Goal: Contribute content

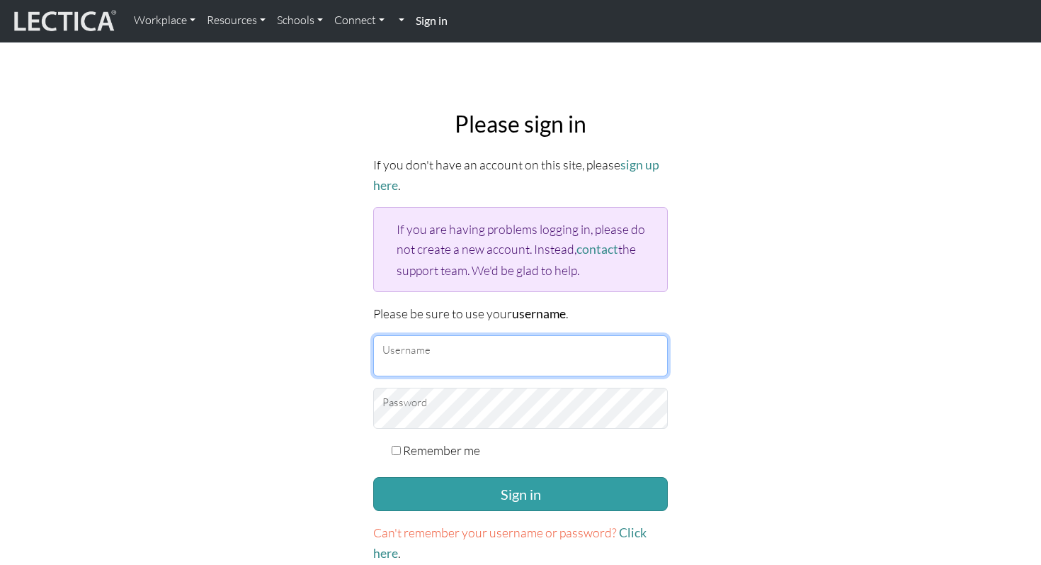
type input "mattrendely"
click at [458, 470] on form "If you don't have an account on this site, please sign up here . If you are hav…" at bounding box center [520, 358] width 295 height 409
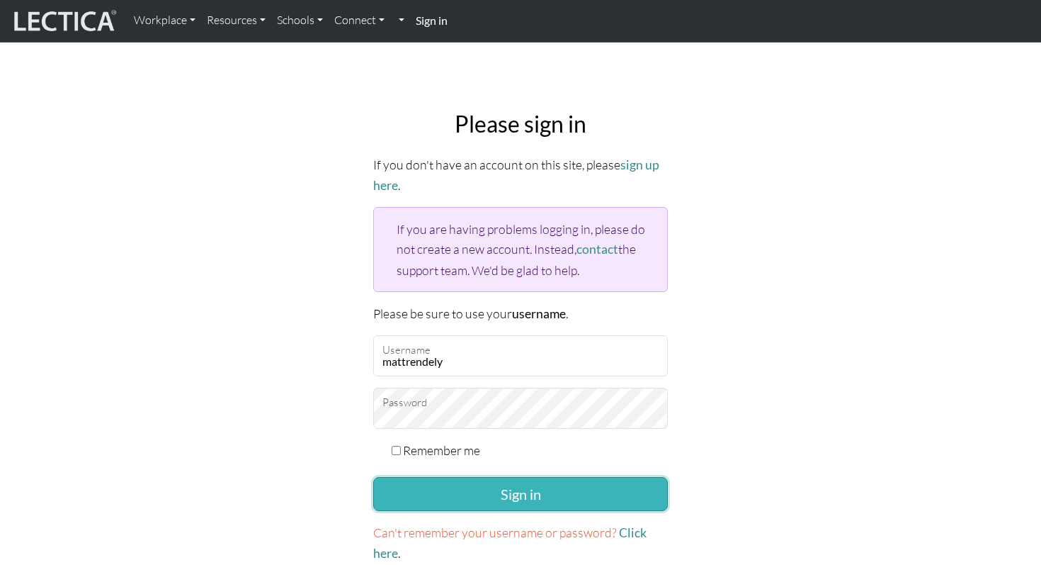
click at [458, 481] on button "Sign in" at bounding box center [520, 494] width 295 height 34
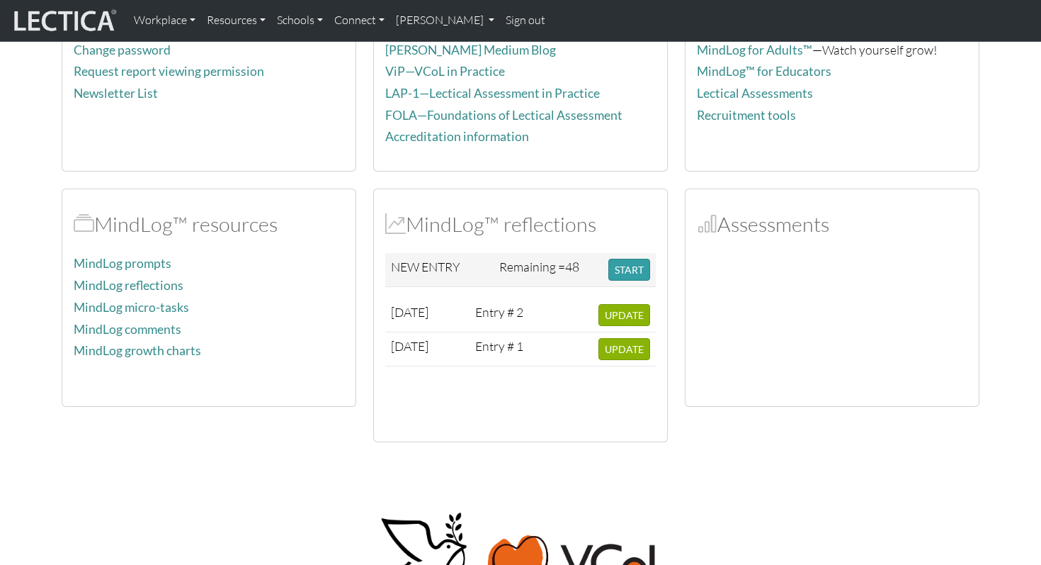
scroll to position [117, 0]
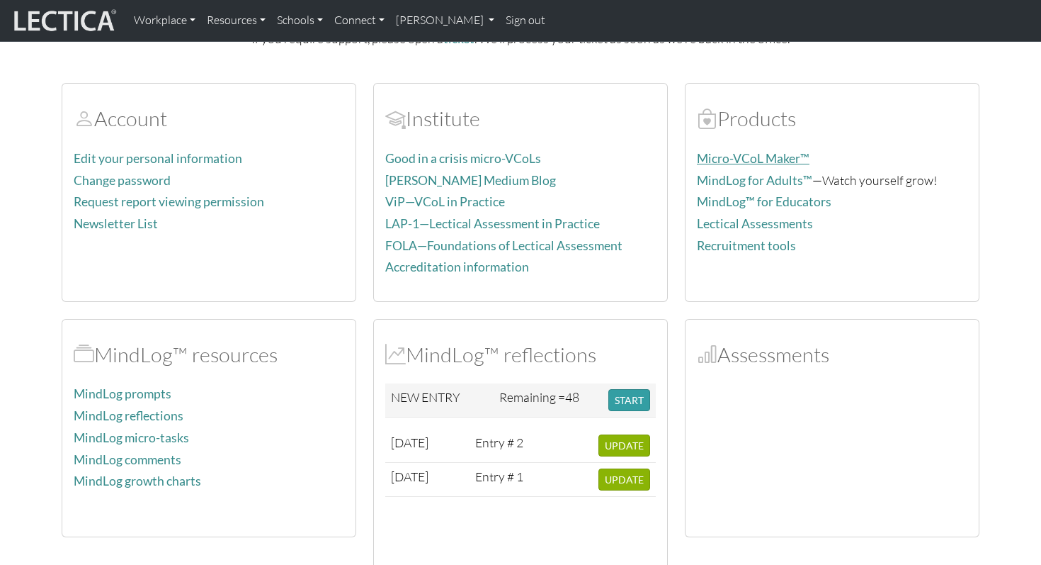
click at [713, 154] on link "Micro-VCoL Maker™" at bounding box center [753, 158] width 113 height 15
click at [506, 159] on link "Good in a crisis micro-VCoLs" at bounding box center [463, 158] width 156 height 15
click at [466, 201] on link "ViP—VCoL in Practice" at bounding box center [445, 201] width 120 height 15
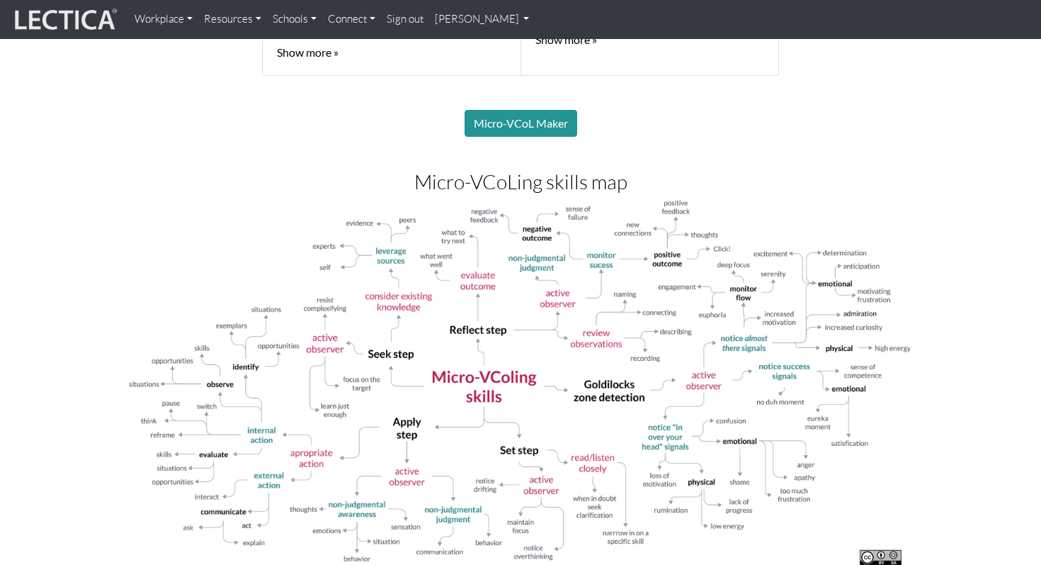
scroll to position [1107, 0]
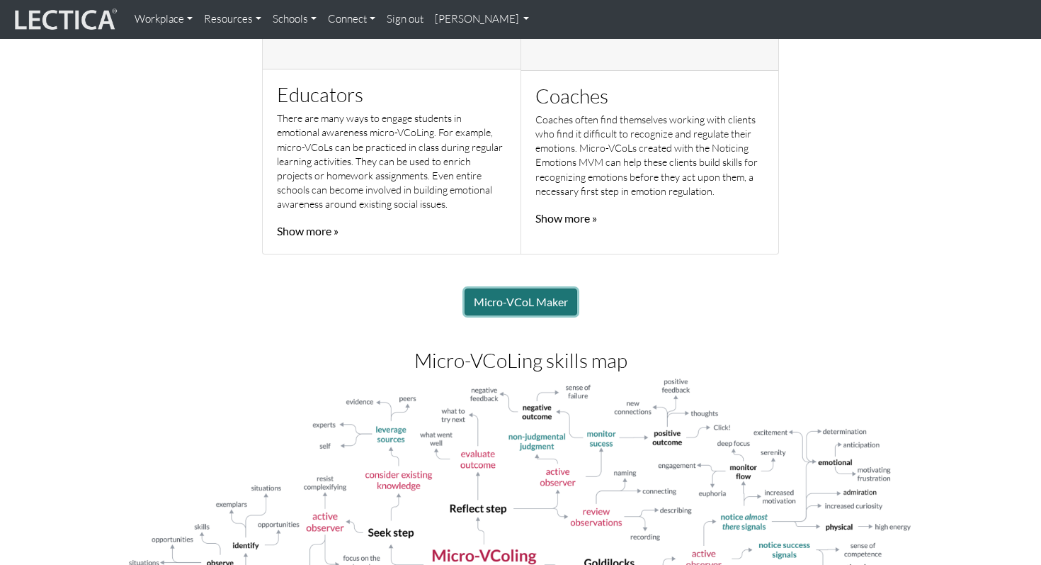
click at [513, 299] on link "Micro-VCoL Maker" at bounding box center [521, 301] width 113 height 27
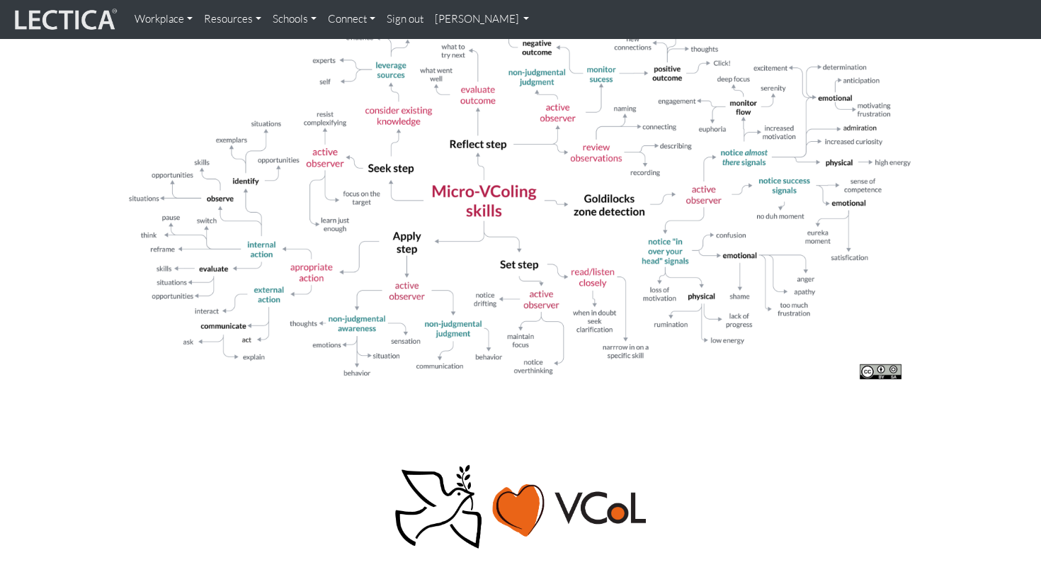
scroll to position [1470, 0]
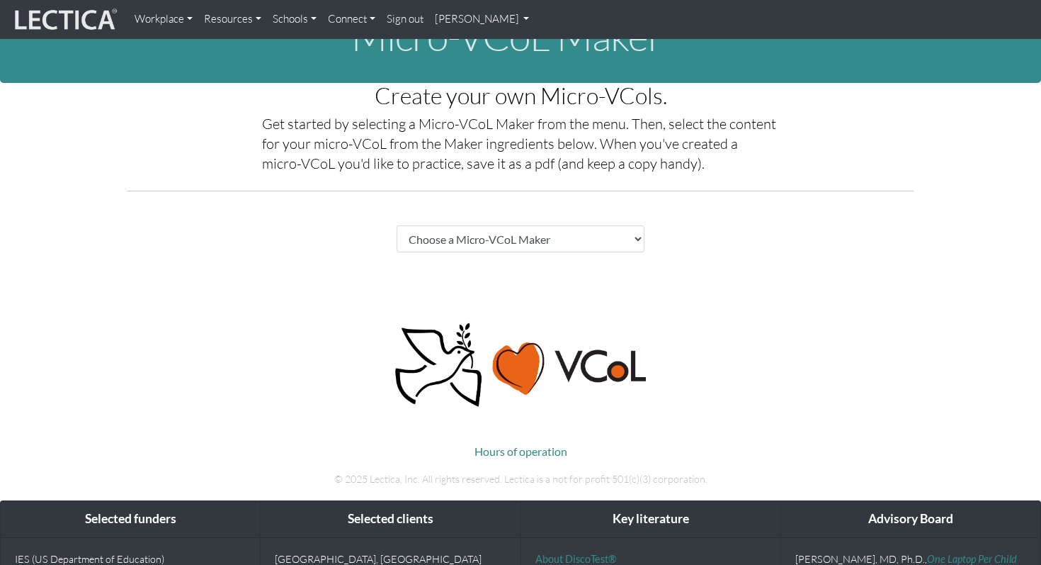
scroll to position [76, 0]
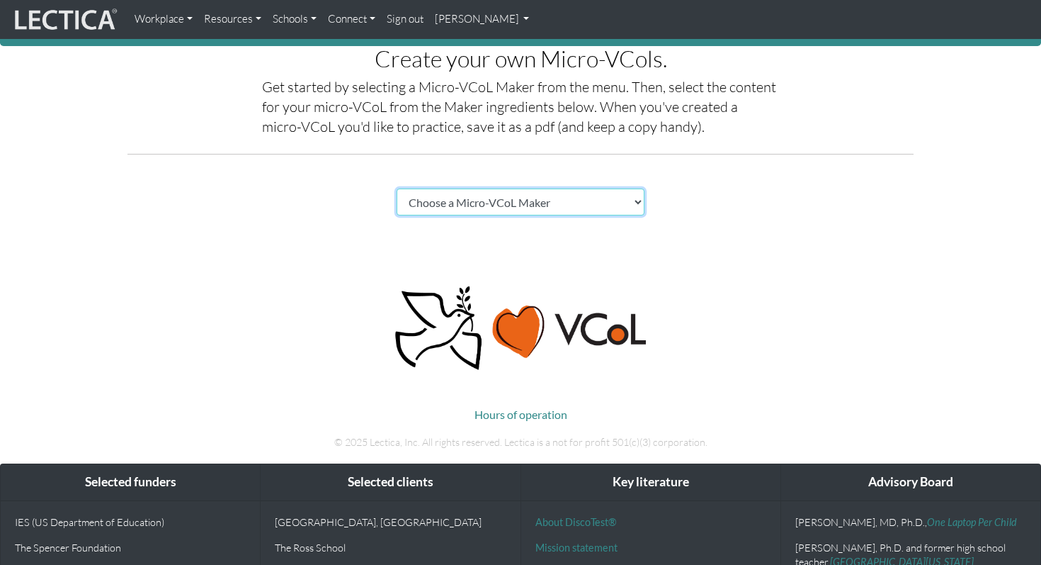
click at [566, 199] on select "Choose a Micro-VCoL Maker" at bounding box center [521, 201] width 248 height 27
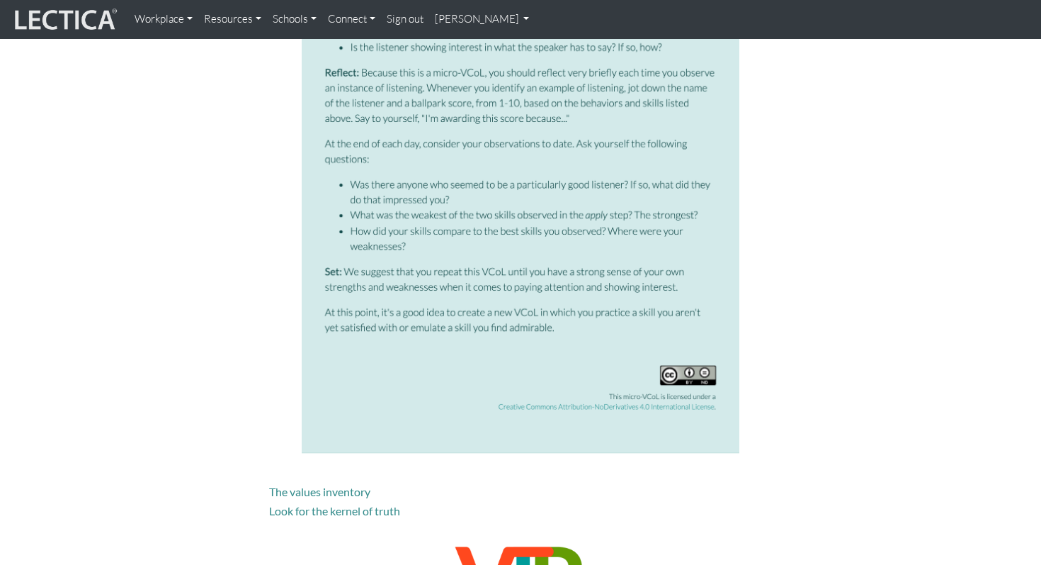
scroll to position [2407, 0]
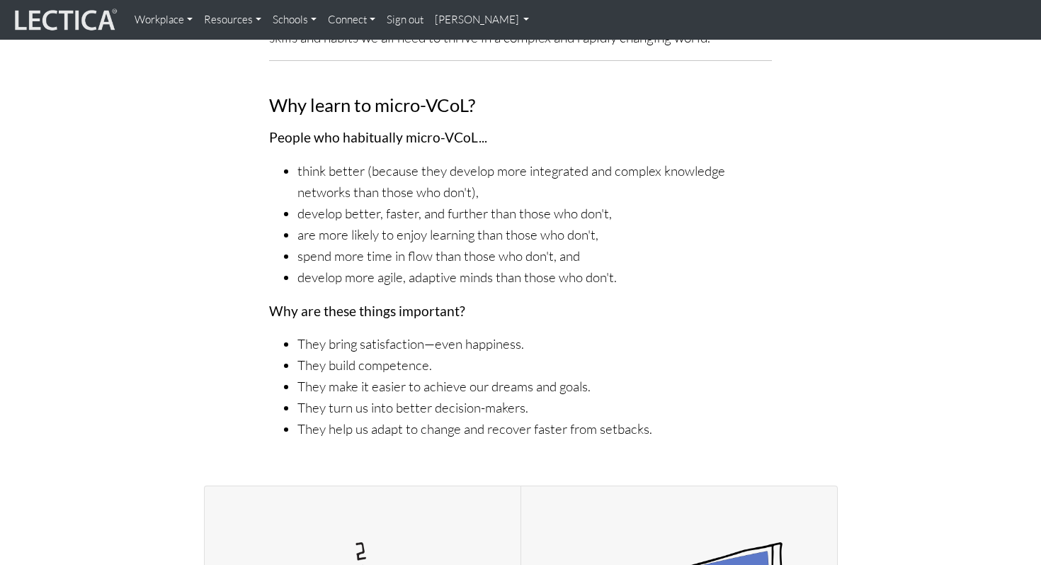
scroll to position [598, 0]
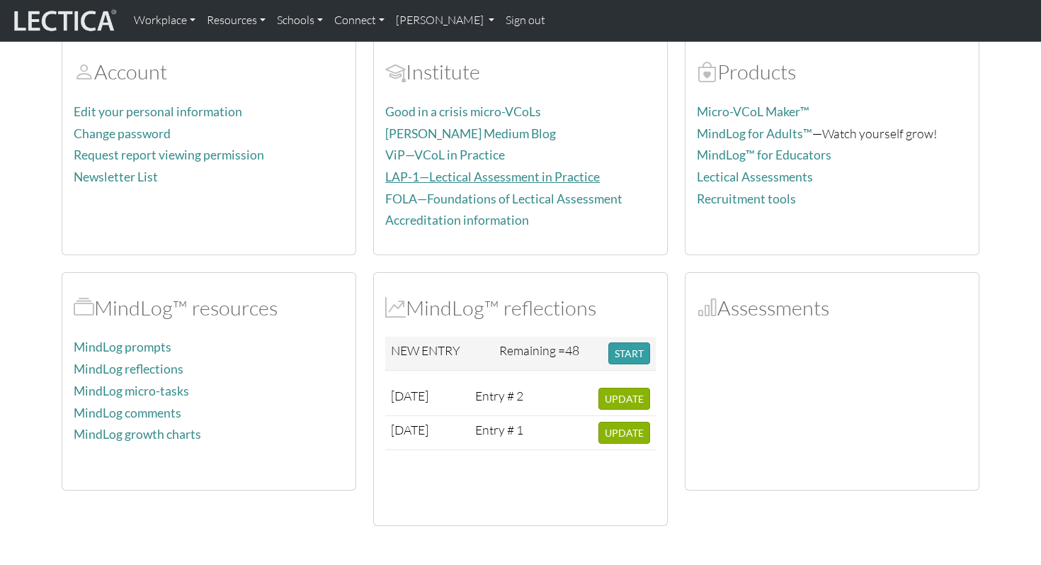
scroll to position [172, 0]
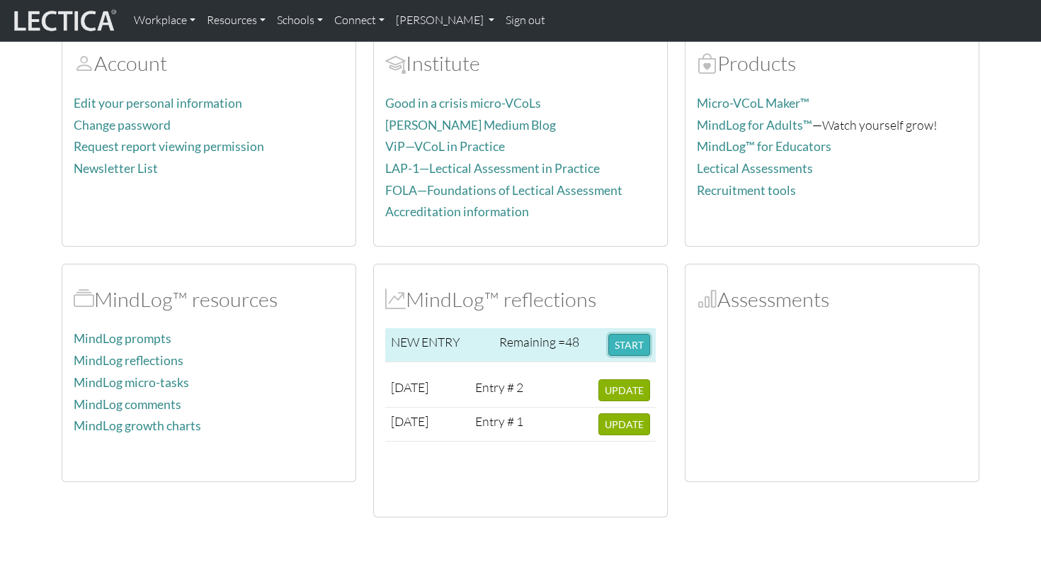
click at [637, 345] on button "START" at bounding box center [630, 345] width 42 height 22
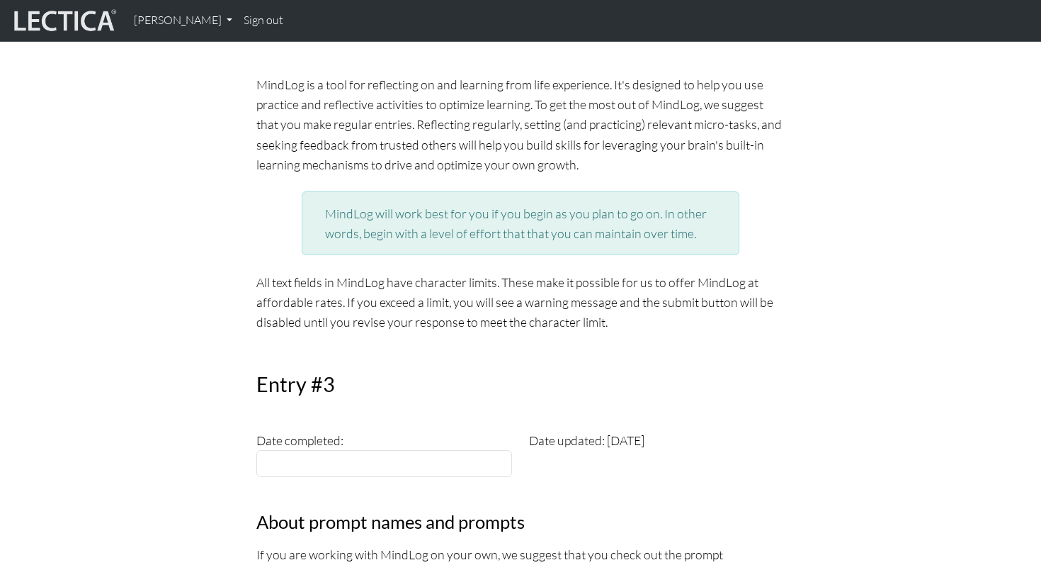
scroll to position [351, 0]
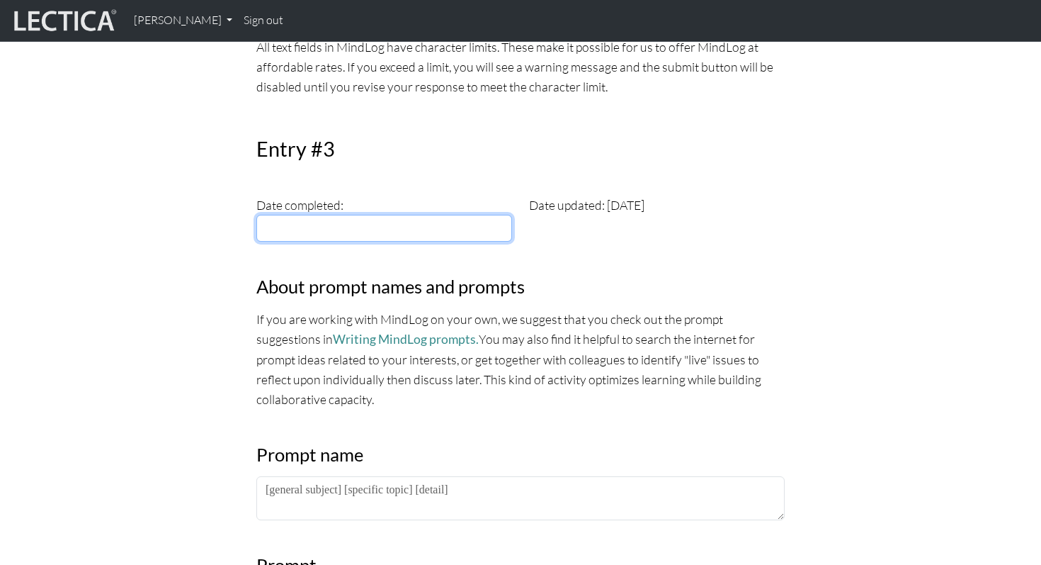
type input "[DATE]"
click at [457, 234] on input "[DATE]" at bounding box center [384, 228] width 256 height 27
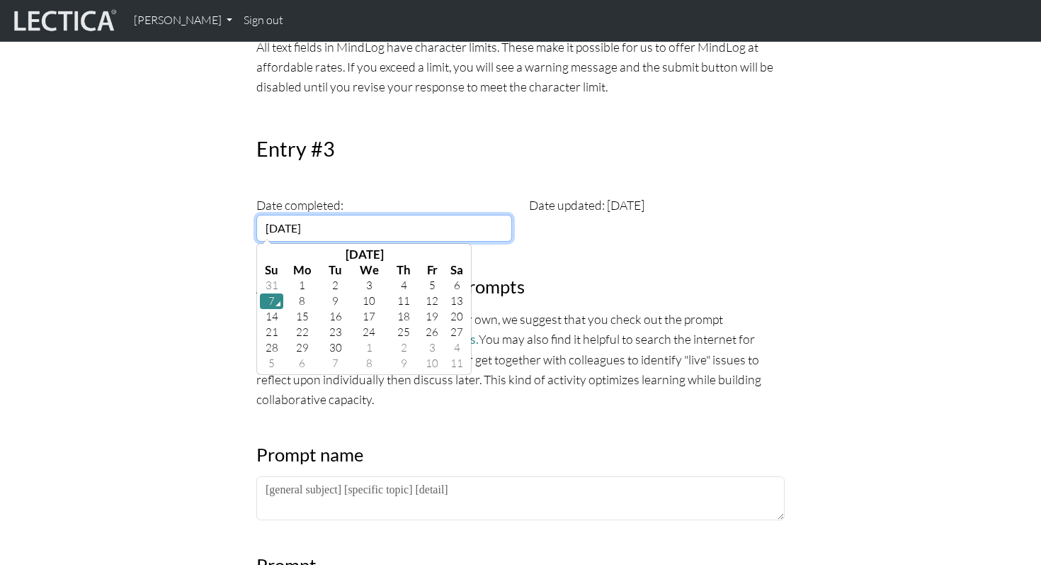
click at [276, 296] on td "7" at bounding box center [271, 301] width 23 height 16
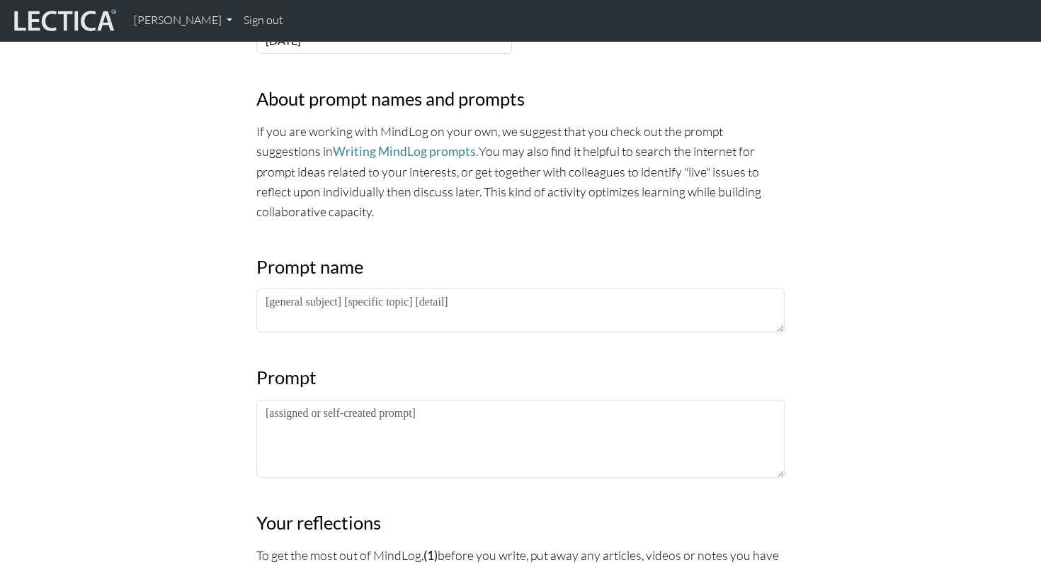
scroll to position [543, 0]
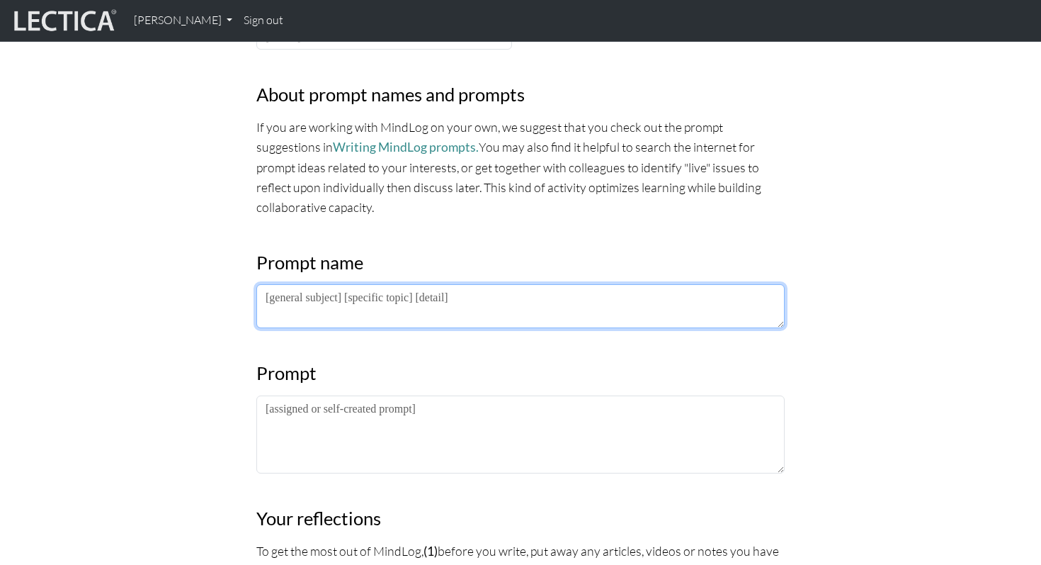
click at [347, 305] on textarea at bounding box center [520, 306] width 528 height 44
type textarea "M"
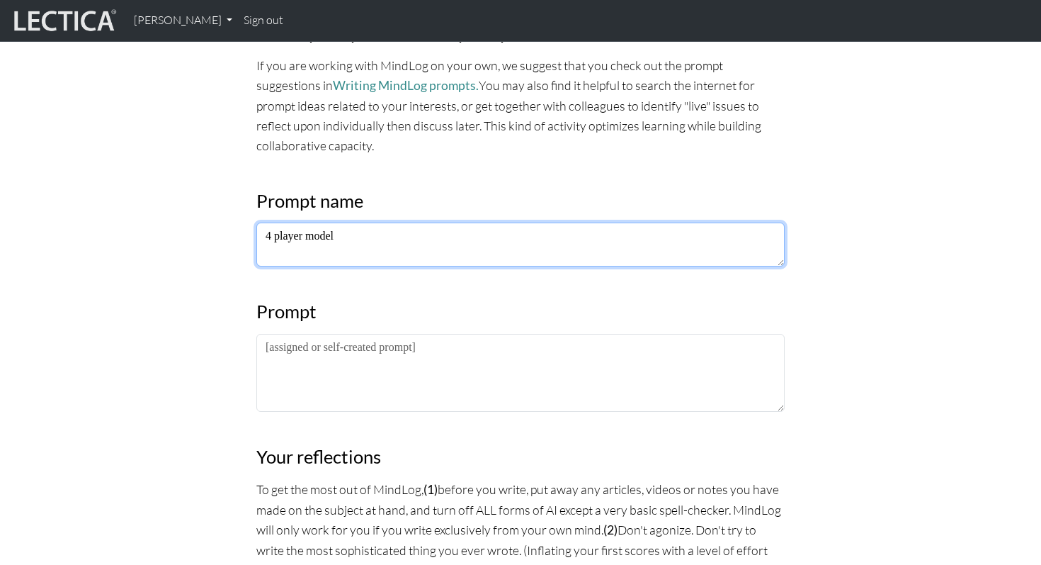
scroll to position [735, 0]
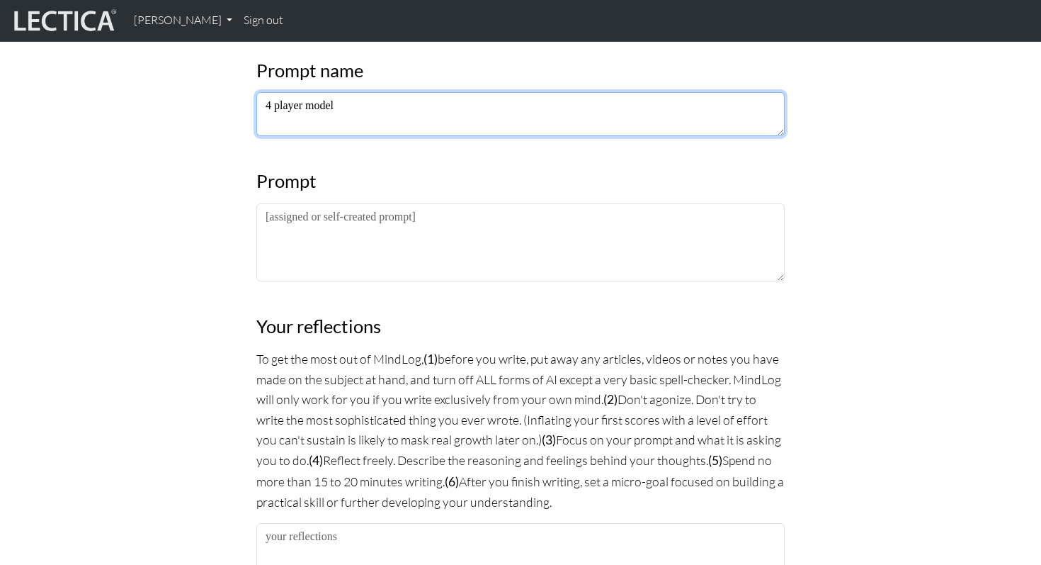
type textarea "4 player model"
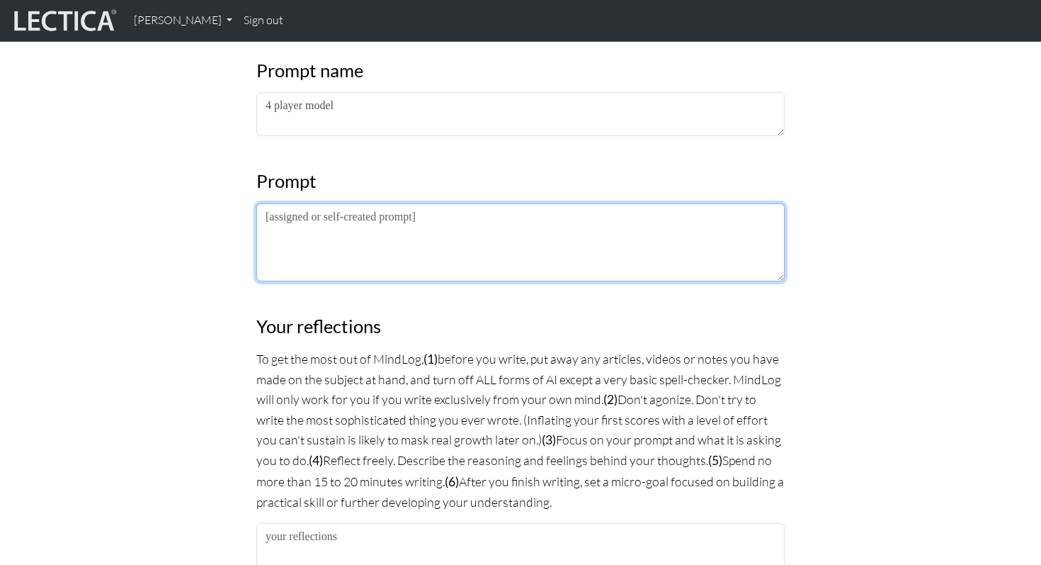
click at [370, 239] on textarea at bounding box center [520, 242] width 528 height 78
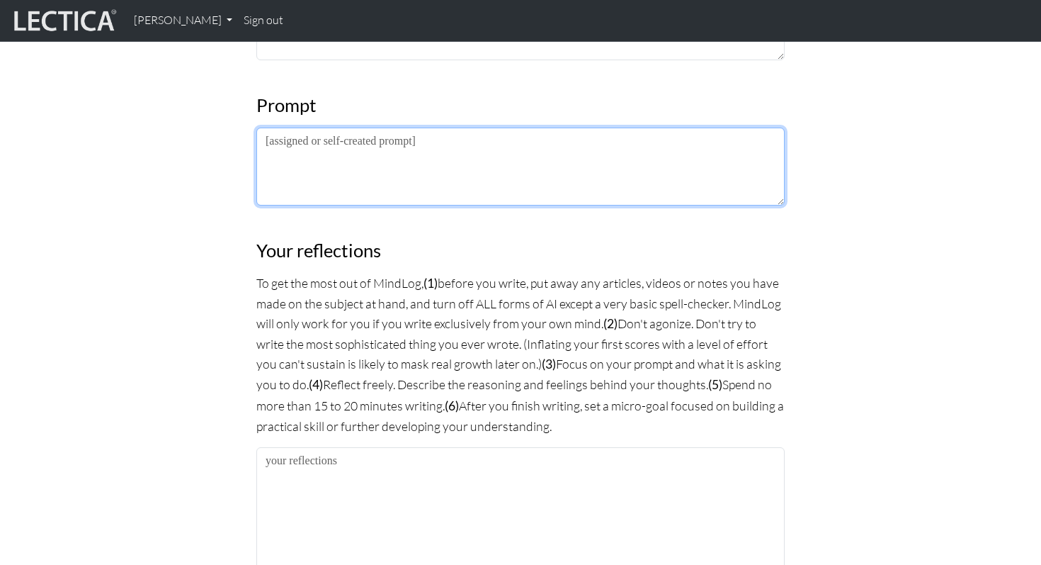
scroll to position [662, 0]
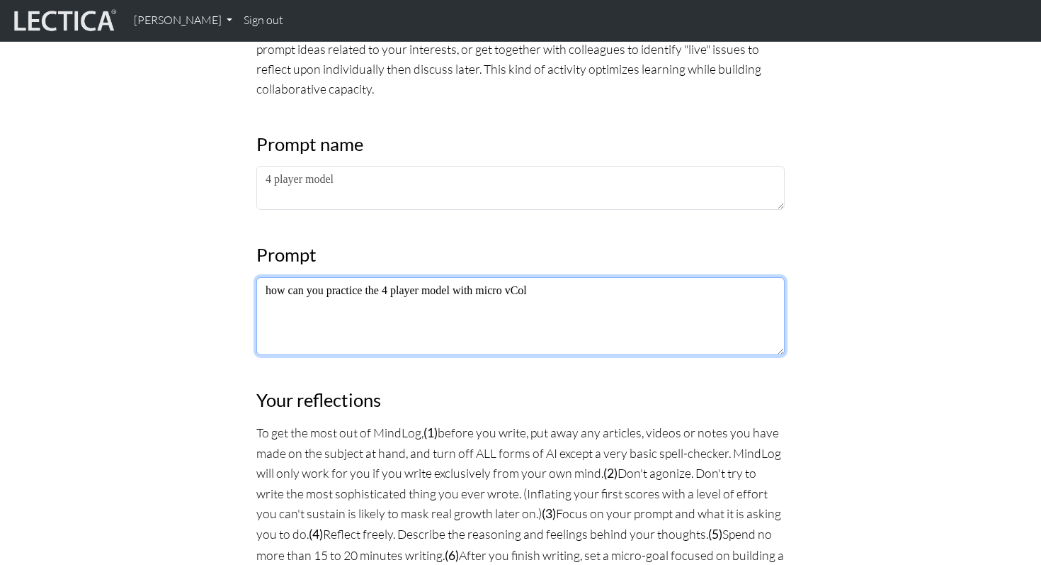
type textarea "how can you practice the 4 player model with micro vCol"
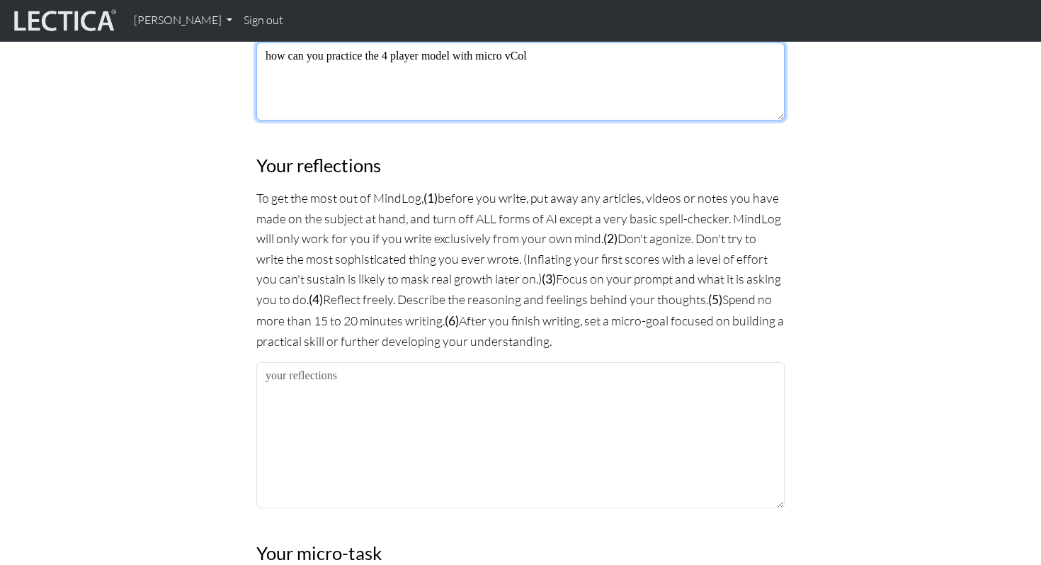
scroll to position [908, 0]
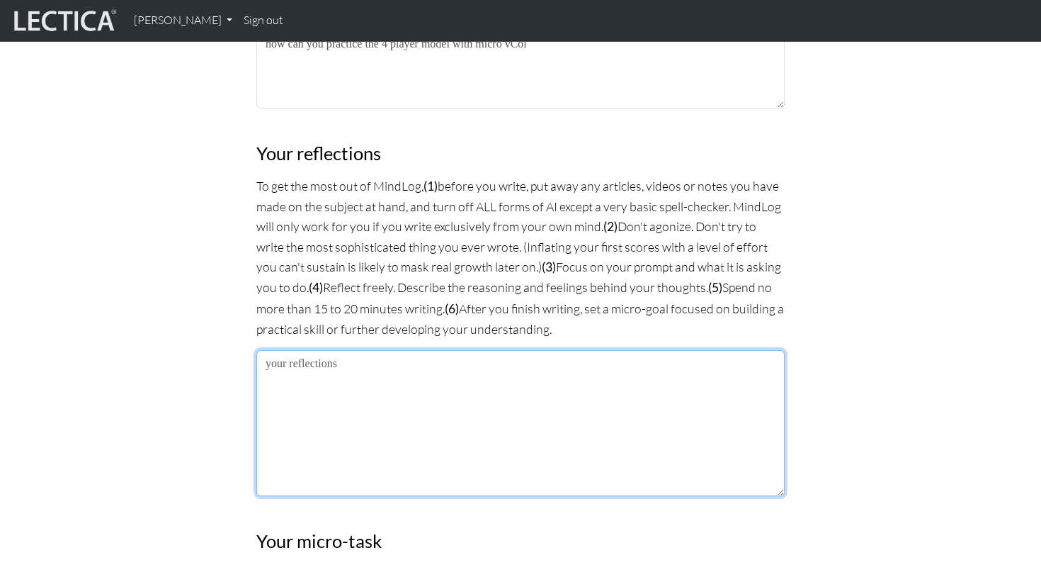
click at [377, 373] on textarea at bounding box center [520, 423] width 528 height 146
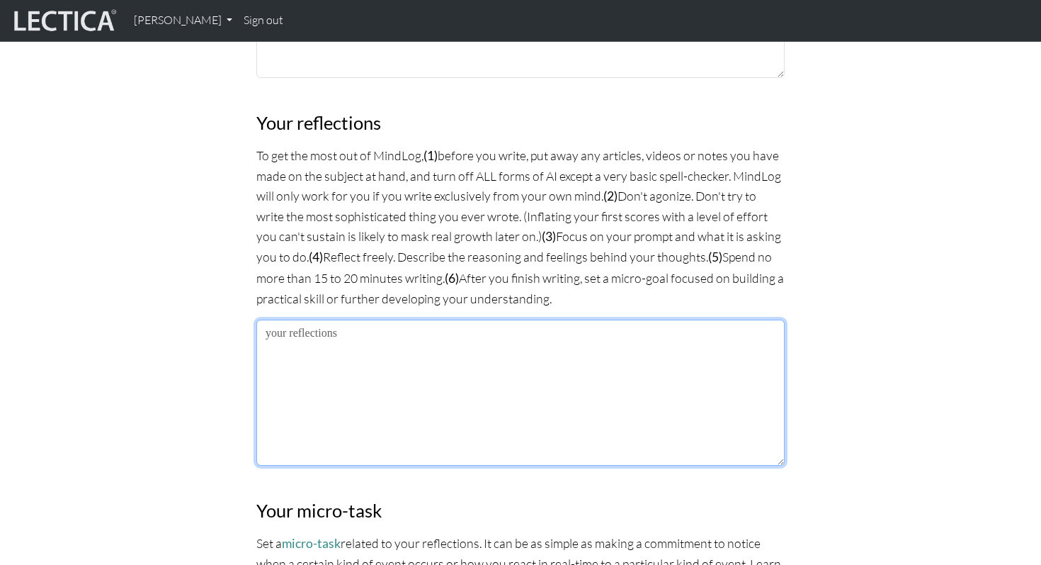
scroll to position [906, 0]
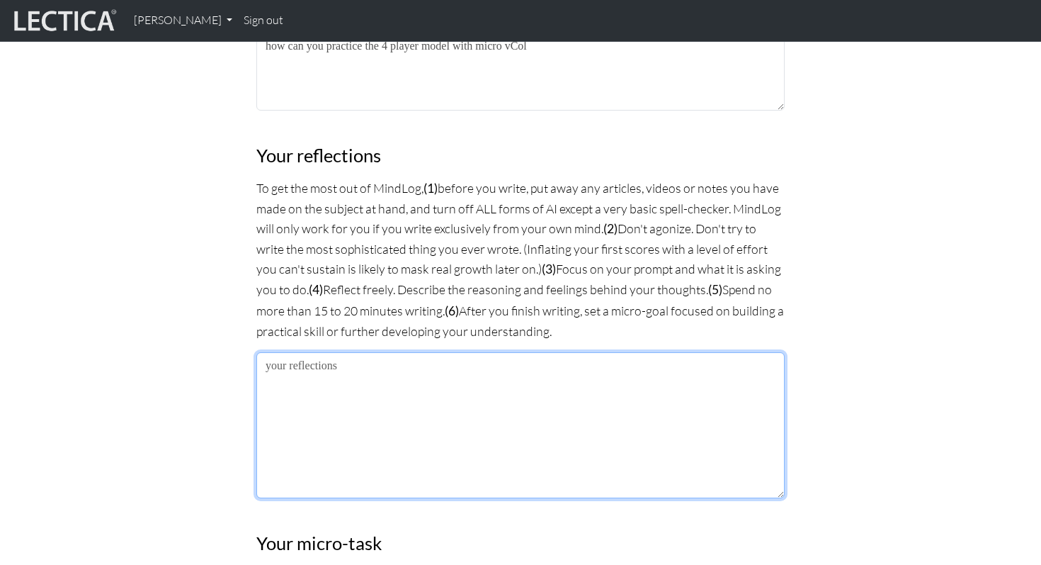
click at [400, 373] on textarea at bounding box center [520, 425] width 528 height 146
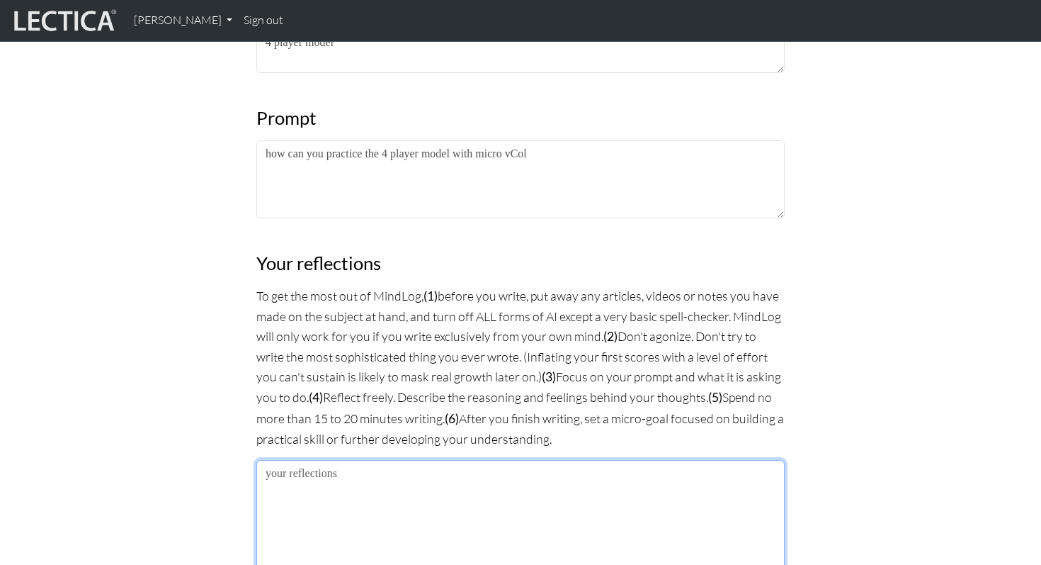
scroll to position [901, 0]
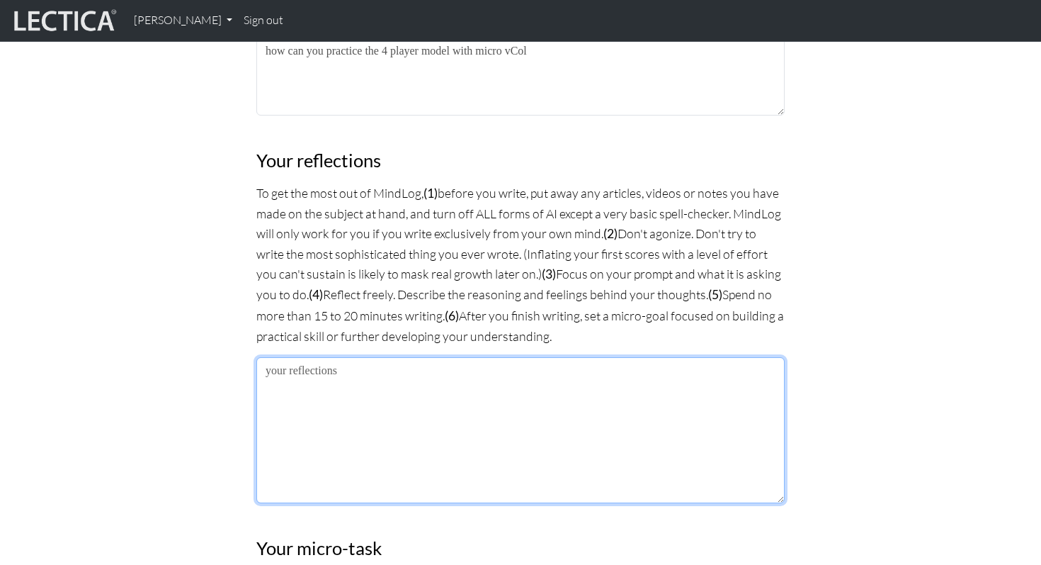
click at [421, 374] on textarea at bounding box center [520, 430] width 528 height 146
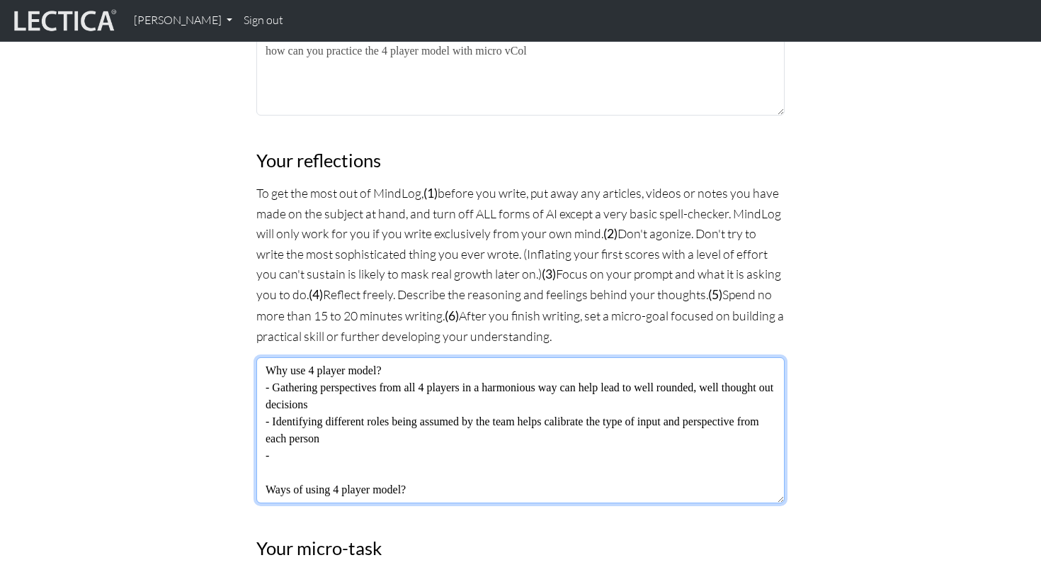
click at [295, 444] on textarea "Why use 4 player model? - Gathering perspectives from all 4 players in a harmon…" at bounding box center [520, 430] width 528 height 146
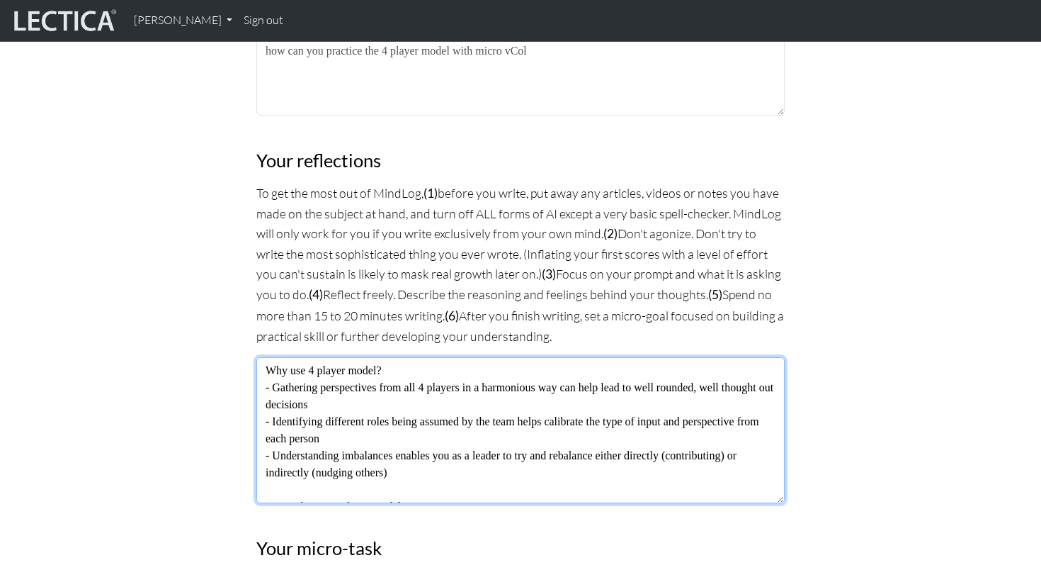
scroll to position [17, 0]
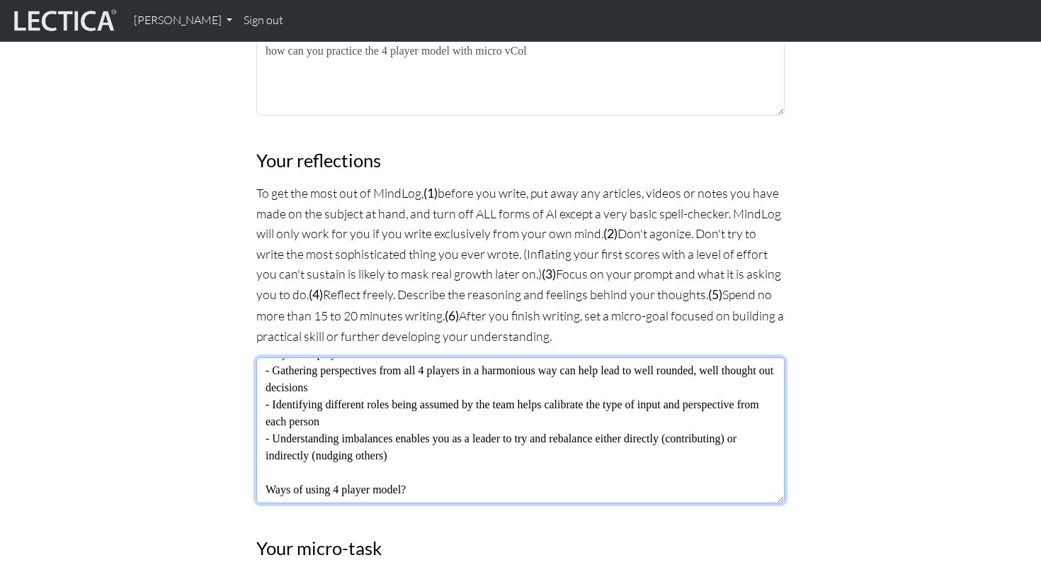
click at [439, 485] on textarea "Why use 4 player model? - Gathering perspectives from all 4 players in a harmon…" at bounding box center [520, 430] width 528 height 146
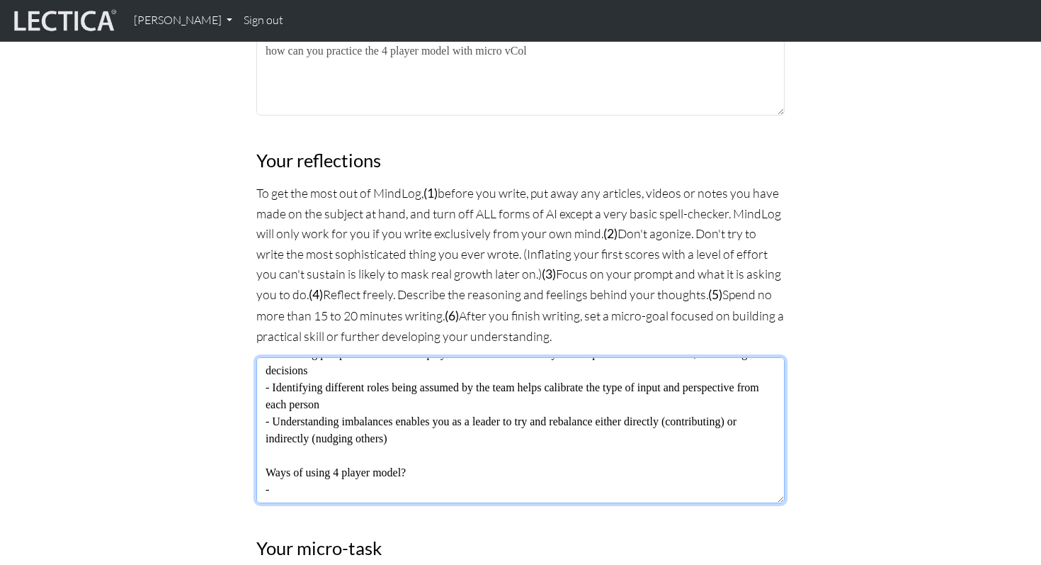
click at [410, 487] on textarea "Why use 4 player model? - Gathering perspectives from all 4 players in a harmon…" at bounding box center [520, 430] width 528 height 146
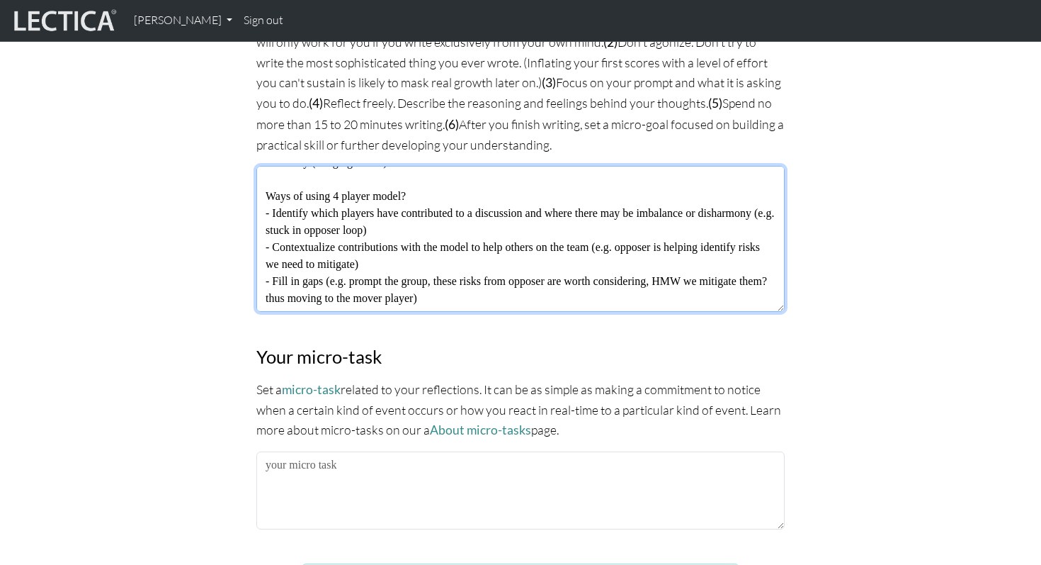
scroll to position [1168, 0]
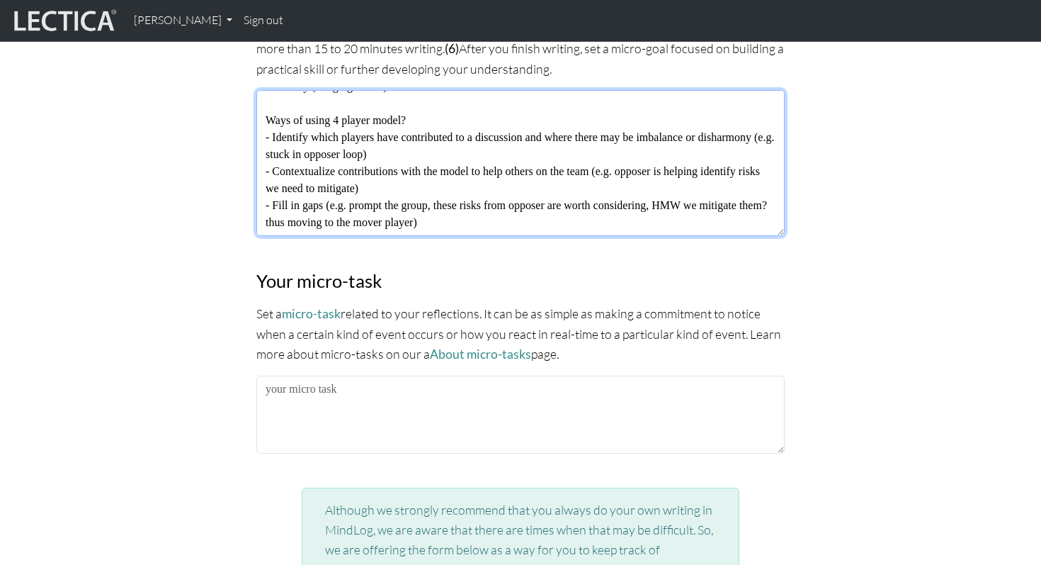
type textarea "Why use 4 player model? - Gathering perspectives from all 4 players in a harmon…"
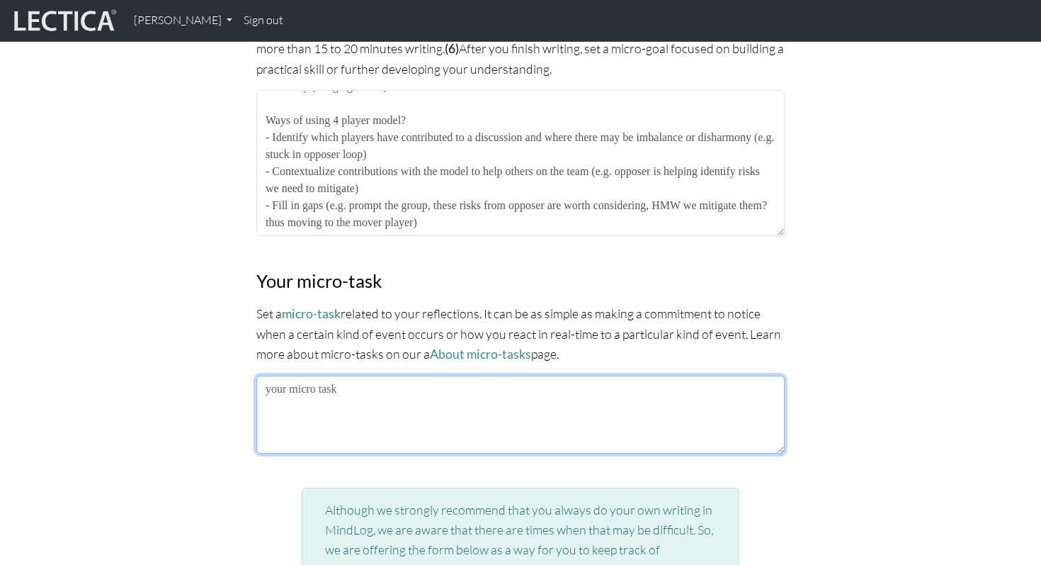
click at [412, 405] on textarea at bounding box center [520, 414] width 528 height 78
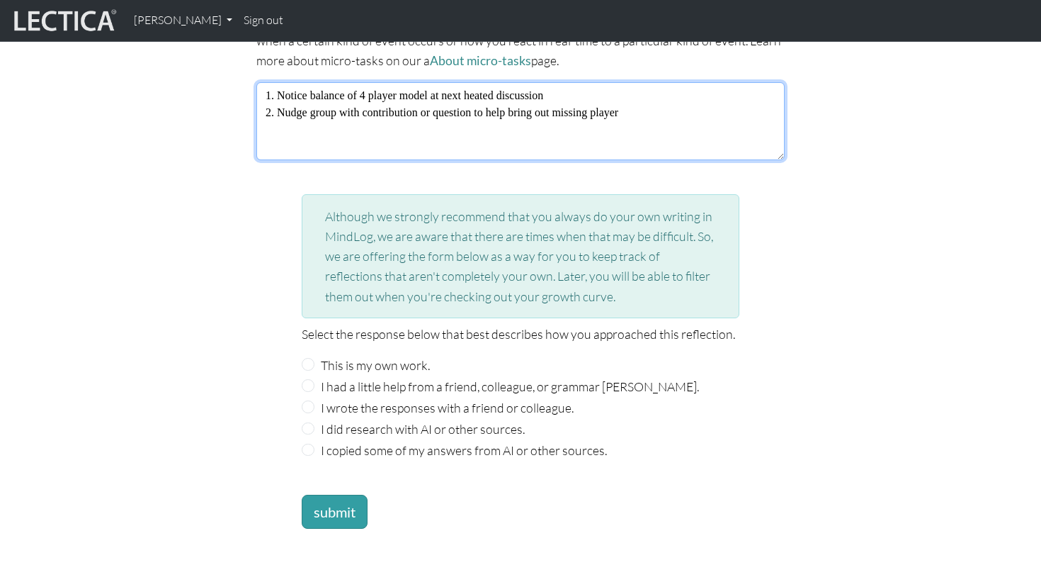
scroll to position [1463, 0]
type textarea "1. Notice balance of 4 player model at next heated discussion 2. Nudge group wi…"
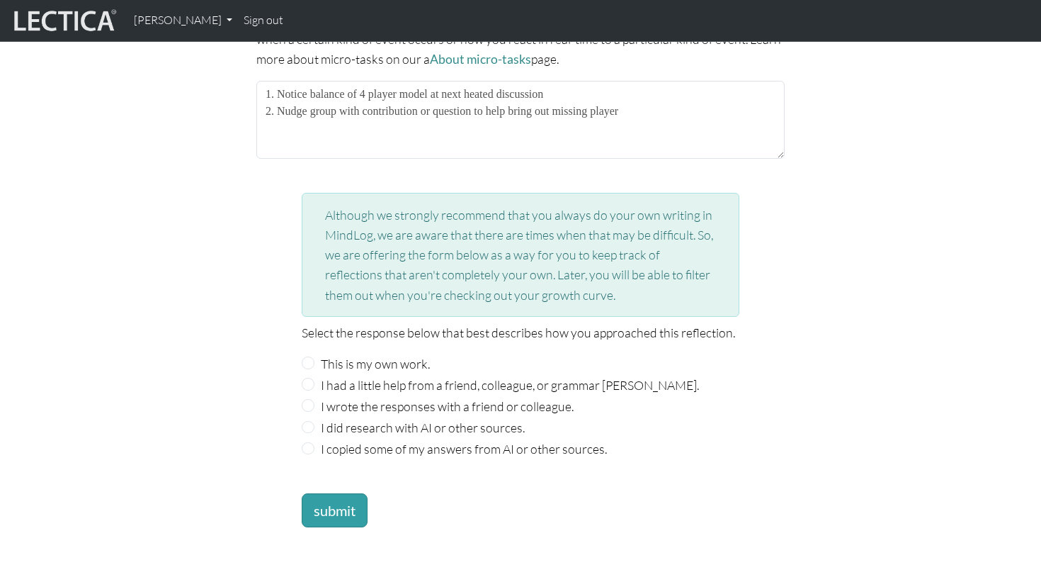
click at [349, 359] on label "This is my own work." at bounding box center [375, 363] width 109 height 20
click at [315, 359] on input "This is my own work." at bounding box center [308, 362] width 13 height 13
radio input "true"
click at [336, 496] on button "submit" at bounding box center [335, 510] width 66 height 34
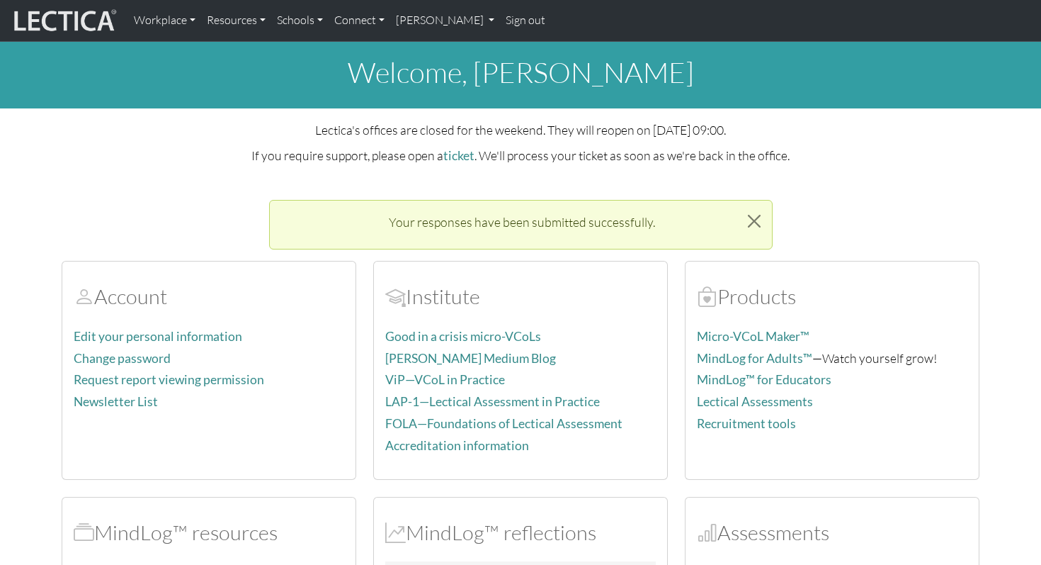
click at [204, 185] on div "welcome, [PERSON_NAME] Lectica's offices are closed for the weekend. They will …" at bounding box center [520, 396] width 1041 height 709
